Goal: Task Accomplishment & Management: Manage account settings

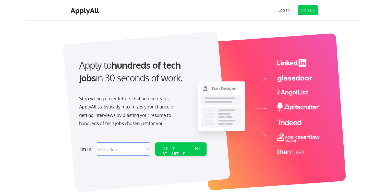
click at [286, 11] on button "Log In" at bounding box center [284, 10] width 20 height 10
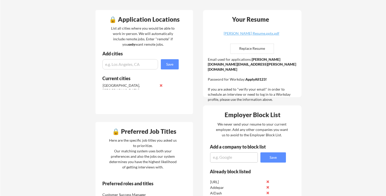
scroll to position [90, 0]
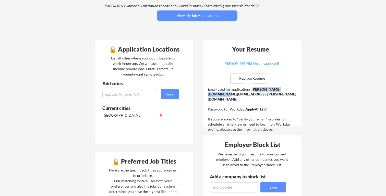
drag, startPoint x: 252, startPoint y: 90, endPoint x: 295, endPoint y: 90, distance: 42.9
click at [295, 90] on div "Email used for applications: [PERSON_NAME][DOMAIN_NAME][EMAIL_ADDRESS][PERSON_N…" at bounding box center [253, 109] width 90 height 45
drag, startPoint x: 295, startPoint y: 90, endPoint x: 251, endPoint y: 90, distance: 43.4
click at [251, 90] on div "Email used for applications: [PERSON_NAME][DOMAIN_NAME][EMAIL_ADDRESS][PERSON_N…" at bounding box center [253, 109] width 90 height 45
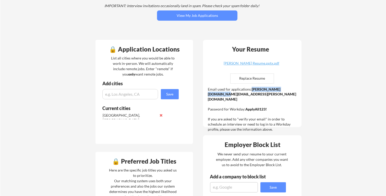
copy strong "[PERSON_NAME][DOMAIN_NAME][EMAIL_ADDRESS][PERSON_NAME][DOMAIN_NAME]"
